Goal: Check status: Check status

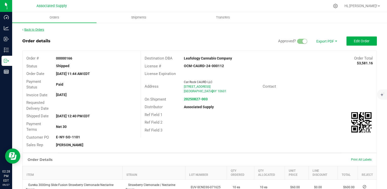
click at [32, 30] on link "Back to Orders" at bounding box center [33, 30] width 22 height 4
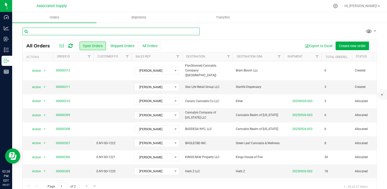
click at [35, 30] on input "text" at bounding box center [110, 32] width 177 height 8
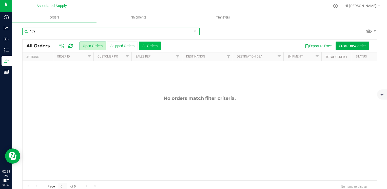
type input "179"
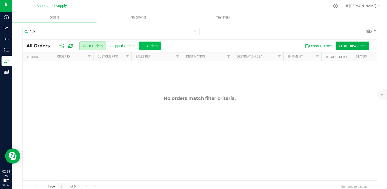
click at [147, 44] on button "All Orders" at bounding box center [150, 45] width 22 height 9
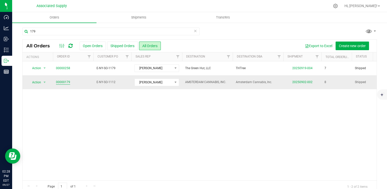
click at [62, 82] on link "00000179" at bounding box center [63, 82] width 14 height 5
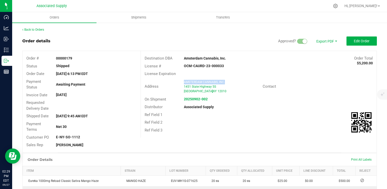
drag, startPoint x: 182, startPoint y: 82, endPoint x: 223, endPoint y: 82, distance: 40.7
click at [223, 82] on span "AMSTERDAM CANNABIS, INC." at bounding box center [204, 82] width 41 height 4
copy span "AMSTERDAM CANNABIS, INC."
click at [353, 43] on span "Edit Order" at bounding box center [361, 41] width 16 height 4
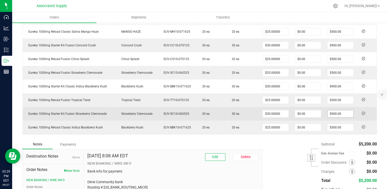
scroll to position [189, 0]
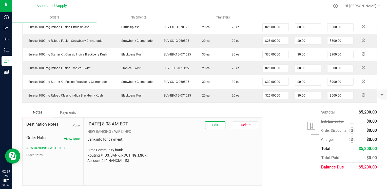
click at [69, 111] on div "Payments" at bounding box center [68, 112] width 30 height 9
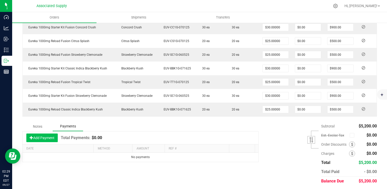
click at [42, 137] on button "Add Payment" at bounding box center [41, 137] width 31 height 9
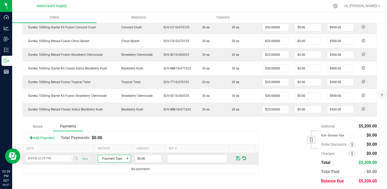
click at [125, 157] on span at bounding box center [127, 158] width 4 height 4
click at [107, 148] on li "Check" at bounding box center [112, 148] width 32 height 7
click at [148, 156] on input "0" at bounding box center [148, 158] width 26 height 7
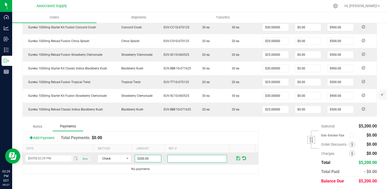
type input "$5,200.00"
click at [169, 156] on input "text" at bounding box center [196, 159] width 59 height 8
click at [236, 156] on span at bounding box center [238, 158] width 4 height 5
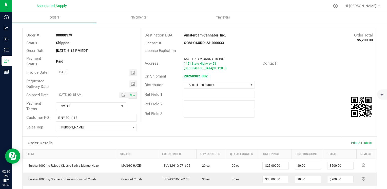
scroll to position [0, 0]
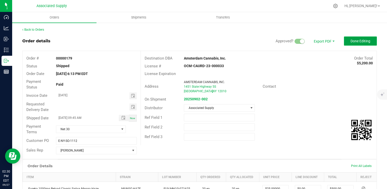
click at [357, 42] on span "Done Editing" at bounding box center [360, 41] width 20 height 4
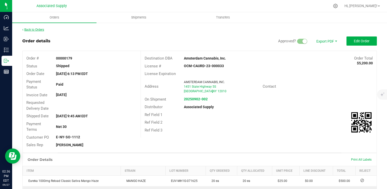
click at [29, 29] on link "Back to Orders" at bounding box center [33, 30] width 22 height 4
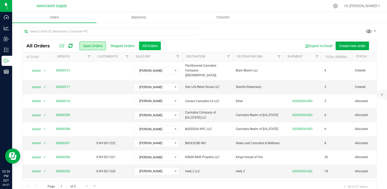
click at [151, 45] on button "All Orders" at bounding box center [150, 45] width 22 height 9
click at [312, 47] on button "Export to Excel" at bounding box center [318, 45] width 34 height 9
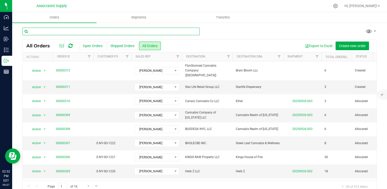
click at [50, 32] on input "text" at bounding box center [110, 32] width 177 height 8
paste input "297"
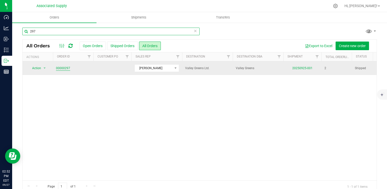
type input "297"
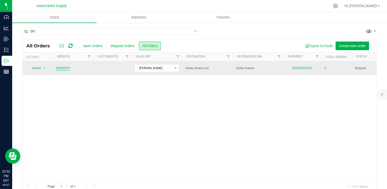
click at [61, 68] on link "00000297" at bounding box center [63, 68] width 14 height 5
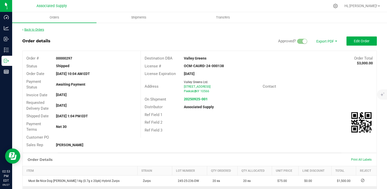
click at [28, 30] on link "Back to Orders" at bounding box center [33, 30] width 22 height 4
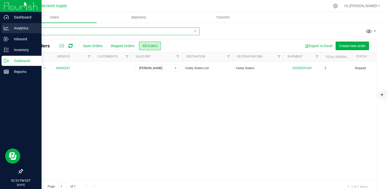
drag, startPoint x: 41, startPoint y: 30, endPoint x: 12, endPoint y: 31, distance: 28.9
click at [13, 31] on div "297 All Orders Open Orders Shipped Orders All Orders Export to Excel Create new…" at bounding box center [199, 109] width 374 height 175
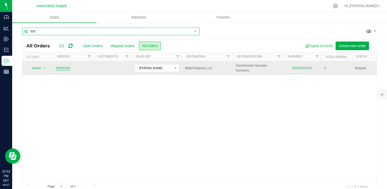
type input "300"
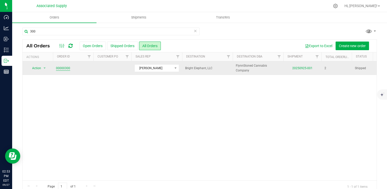
click at [62, 68] on link "00000300" at bounding box center [63, 68] width 14 height 5
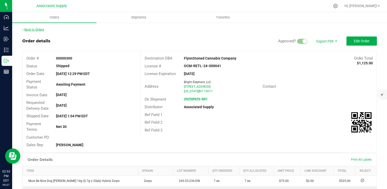
click at [37, 30] on link "Back to Orders" at bounding box center [33, 30] width 22 height 4
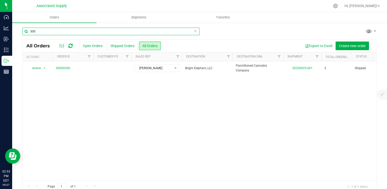
click at [39, 31] on input "300" at bounding box center [110, 32] width 177 height 8
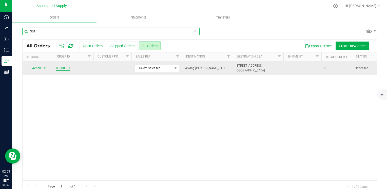
type input "301"
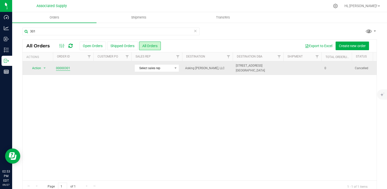
click at [62, 69] on link "00000301" at bounding box center [63, 68] width 14 height 5
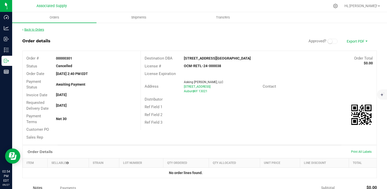
click at [34, 30] on link "Back to Orders" at bounding box center [33, 30] width 22 height 4
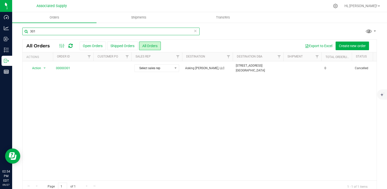
click at [39, 32] on input "301" at bounding box center [110, 32] width 177 height 8
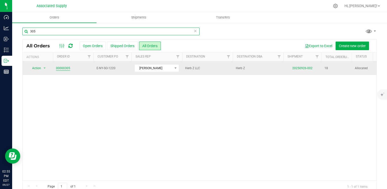
type input "305"
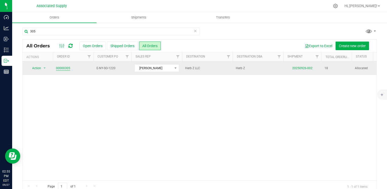
click at [60, 68] on link "00000305" at bounding box center [63, 68] width 14 height 5
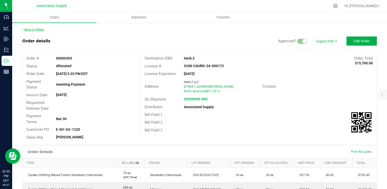
click at [31, 30] on link "Back to Orders" at bounding box center [33, 30] width 22 height 4
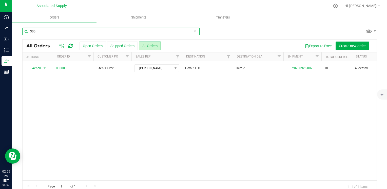
click at [37, 31] on input "305" at bounding box center [110, 32] width 177 height 8
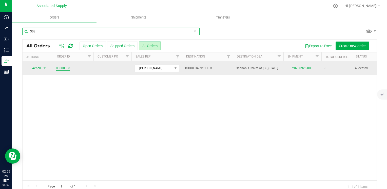
type input "308"
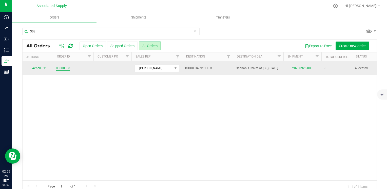
click at [61, 68] on link "00000308" at bounding box center [63, 68] width 14 height 5
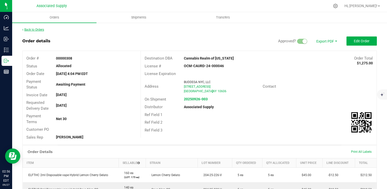
click at [36, 29] on link "Back to Orders" at bounding box center [33, 30] width 22 height 4
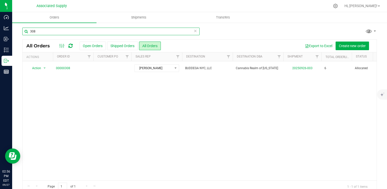
click at [38, 32] on input "308" at bounding box center [110, 32] width 177 height 8
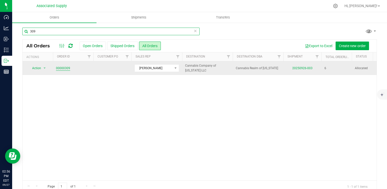
type input "309"
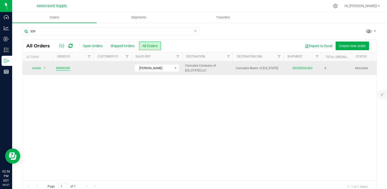
click at [63, 69] on link "00000309" at bounding box center [63, 68] width 14 height 5
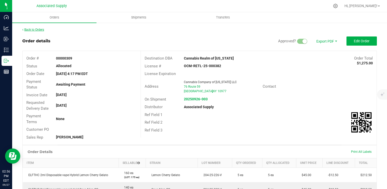
click at [29, 29] on link "Back to Orders" at bounding box center [33, 30] width 22 height 4
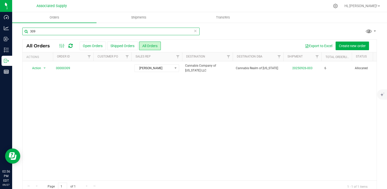
click at [36, 32] on input "309" at bounding box center [110, 32] width 177 height 8
type input "310"
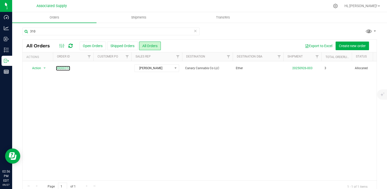
click at [62, 69] on link "00000310" at bounding box center [63, 68] width 14 height 5
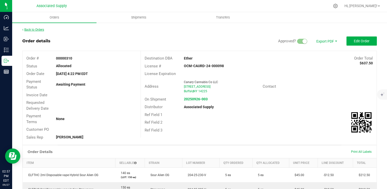
click at [35, 30] on link "Back to Orders" at bounding box center [33, 30] width 22 height 4
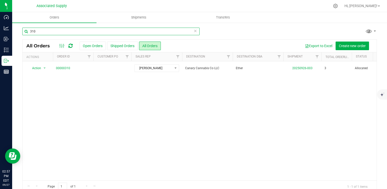
click at [37, 32] on input "310" at bounding box center [110, 32] width 177 height 8
type input "311"
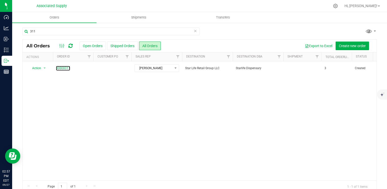
click at [62, 69] on link "00000311" at bounding box center [63, 68] width 14 height 5
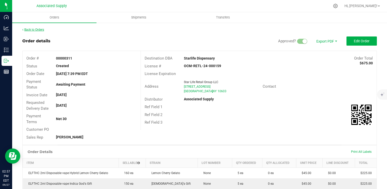
click at [30, 28] on link "Back to Orders" at bounding box center [33, 30] width 22 height 4
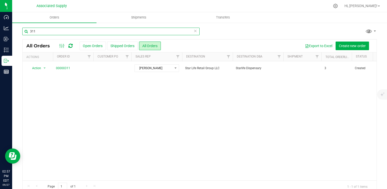
click at [37, 31] on input "311" at bounding box center [110, 32] width 177 height 8
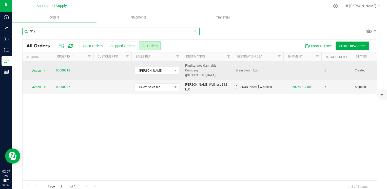
type input "312"
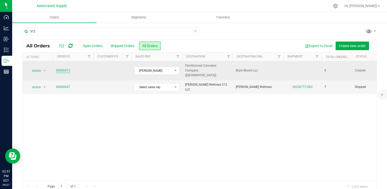
click at [60, 69] on link "00000312" at bounding box center [63, 70] width 14 height 5
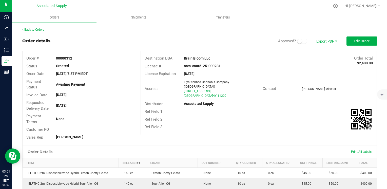
click at [31, 30] on link "Back to Orders" at bounding box center [33, 30] width 22 height 4
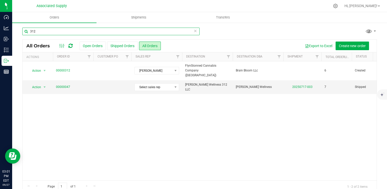
drag, startPoint x: 40, startPoint y: 32, endPoint x: 13, endPoint y: 31, distance: 26.8
click at [13, 31] on div "312 All Orders Open Orders Shipped Orders All Orders Export to Excel Create new…" at bounding box center [199, 109] width 374 height 175
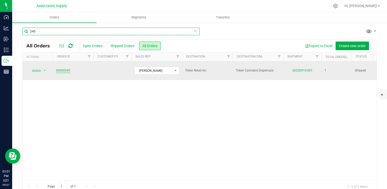
type input "245"
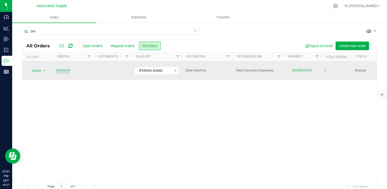
click at [61, 68] on link "00000245" at bounding box center [63, 70] width 14 height 5
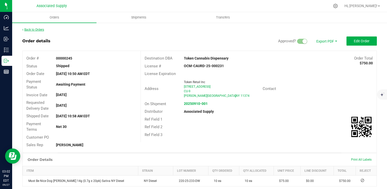
click at [26, 30] on link "Back to Orders" at bounding box center [33, 30] width 22 height 4
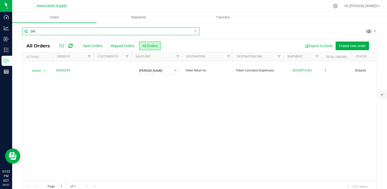
drag, startPoint x: 40, startPoint y: 31, endPoint x: 22, endPoint y: 32, distance: 17.5
click at [22, 32] on input "245" at bounding box center [110, 32] width 177 height 8
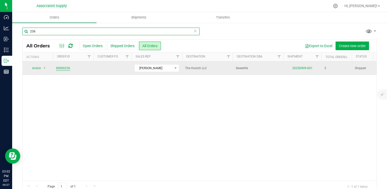
type input "236"
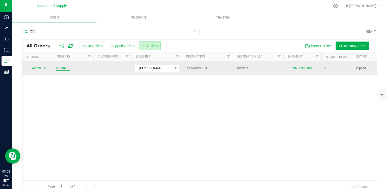
click at [63, 68] on link "00000236" at bounding box center [63, 68] width 14 height 5
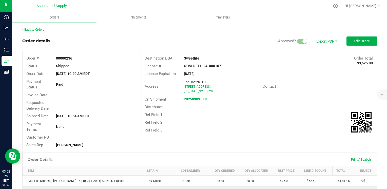
click at [33, 30] on link "Back to Orders" at bounding box center [33, 30] width 22 height 4
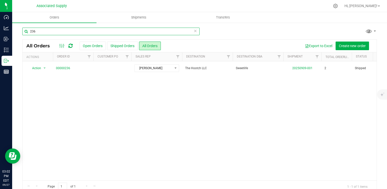
click at [37, 32] on input "236" at bounding box center [110, 32] width 177 height 8
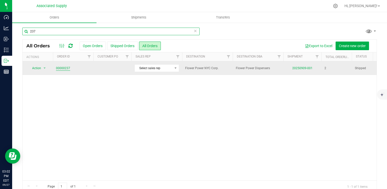
type input "237"
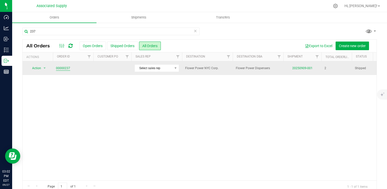
click at [63, 69] on link "00000237" at bounding box center [63, 68] width 14 height 5
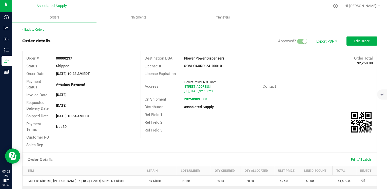
click at [36, 30] on link "Back to Orders" at bounding box center [33, 30] width 22 height 4
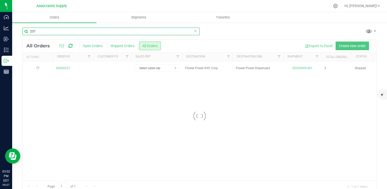
click at [37, 31] on input "237" at bounding box center [110, 32] width 177 height 8
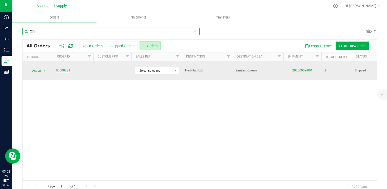
type input "238"
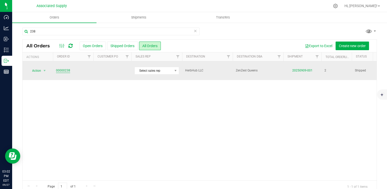
click at [61, 69] on link "00000238" at bounding box center [63, 70] width 14 height 5
